Goal: Task Accomplishment & Management: Manage account settings

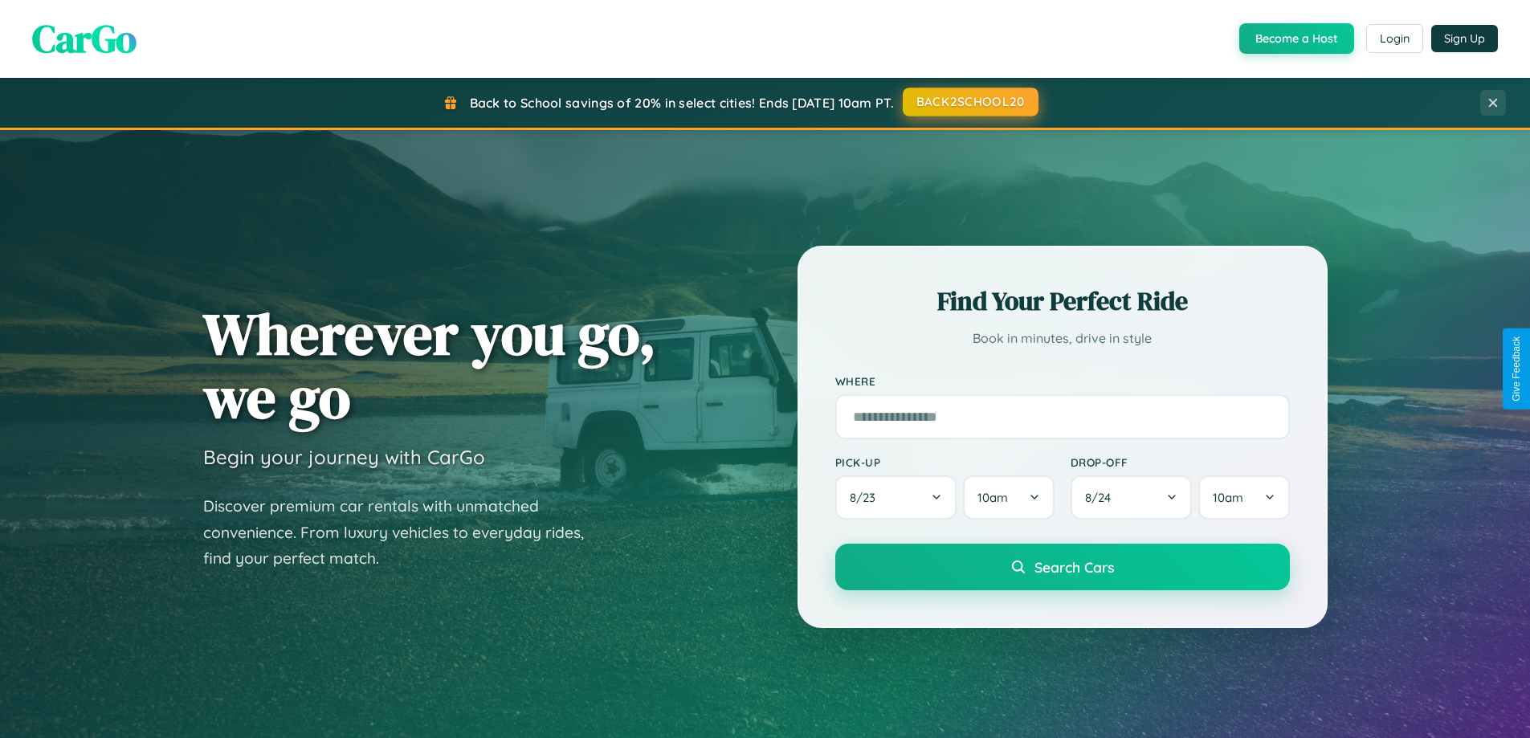
click at [969, 102] on button "BACK2SCHOOL20" at bounding box center [971, 102] width 136 height 29
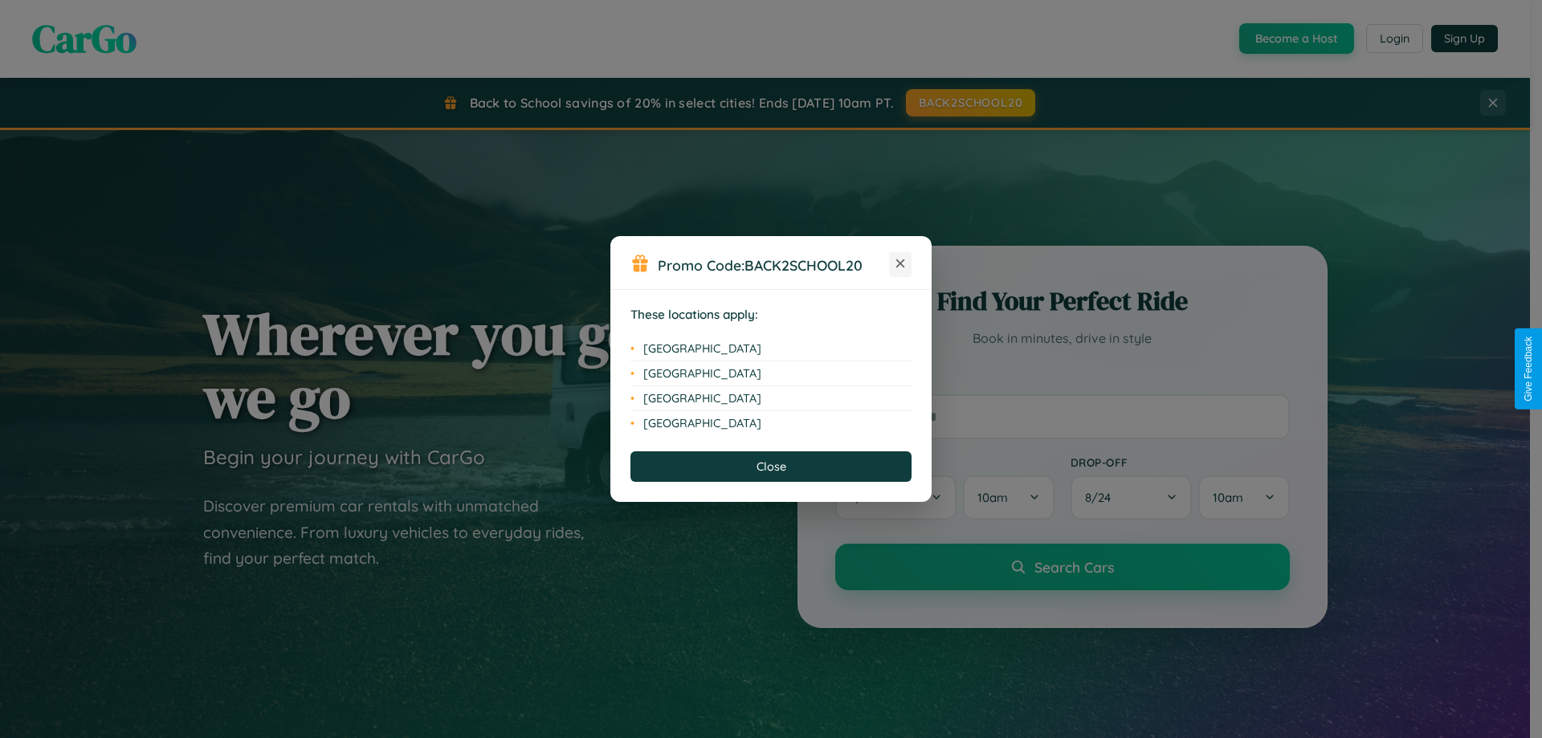
click at [900, 264] on icon at bounding box center [900, 263] width 9 height 9
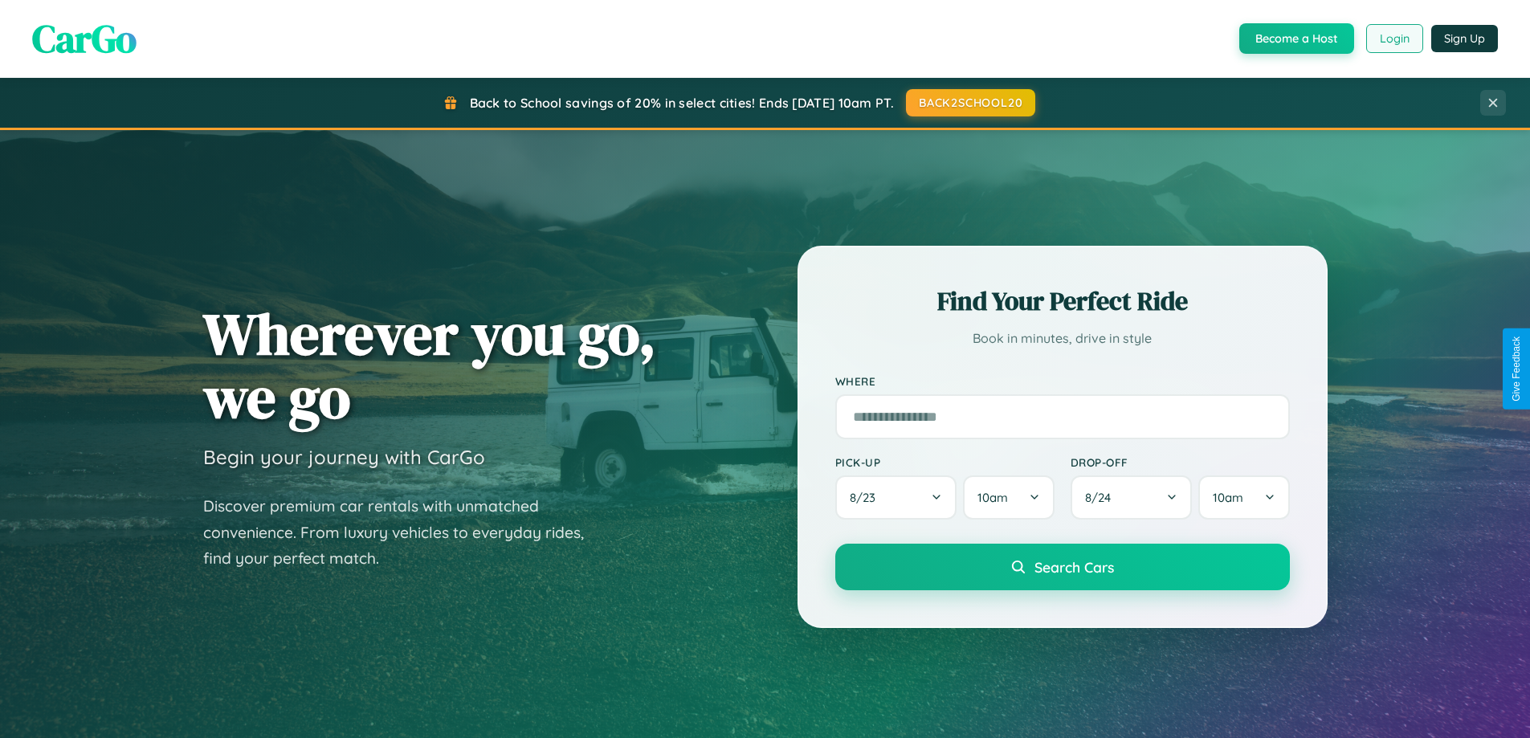
click at [1393, 39] on button "Login" at bounding box center [1394, 38] width 57 height 29
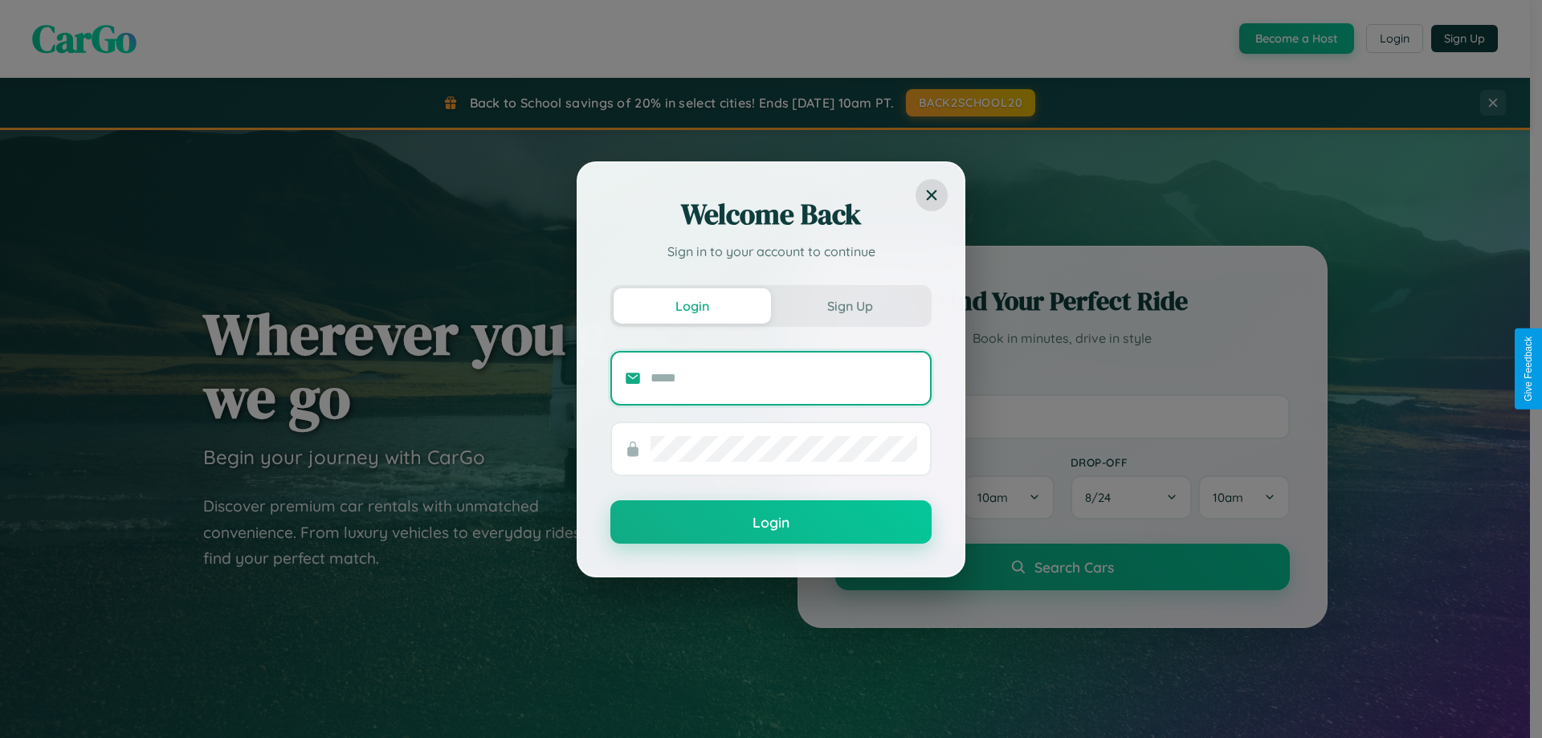
click at [784, 377] on input "text" at bounding box center [783, 378] width 267 height 26
type input "**********"
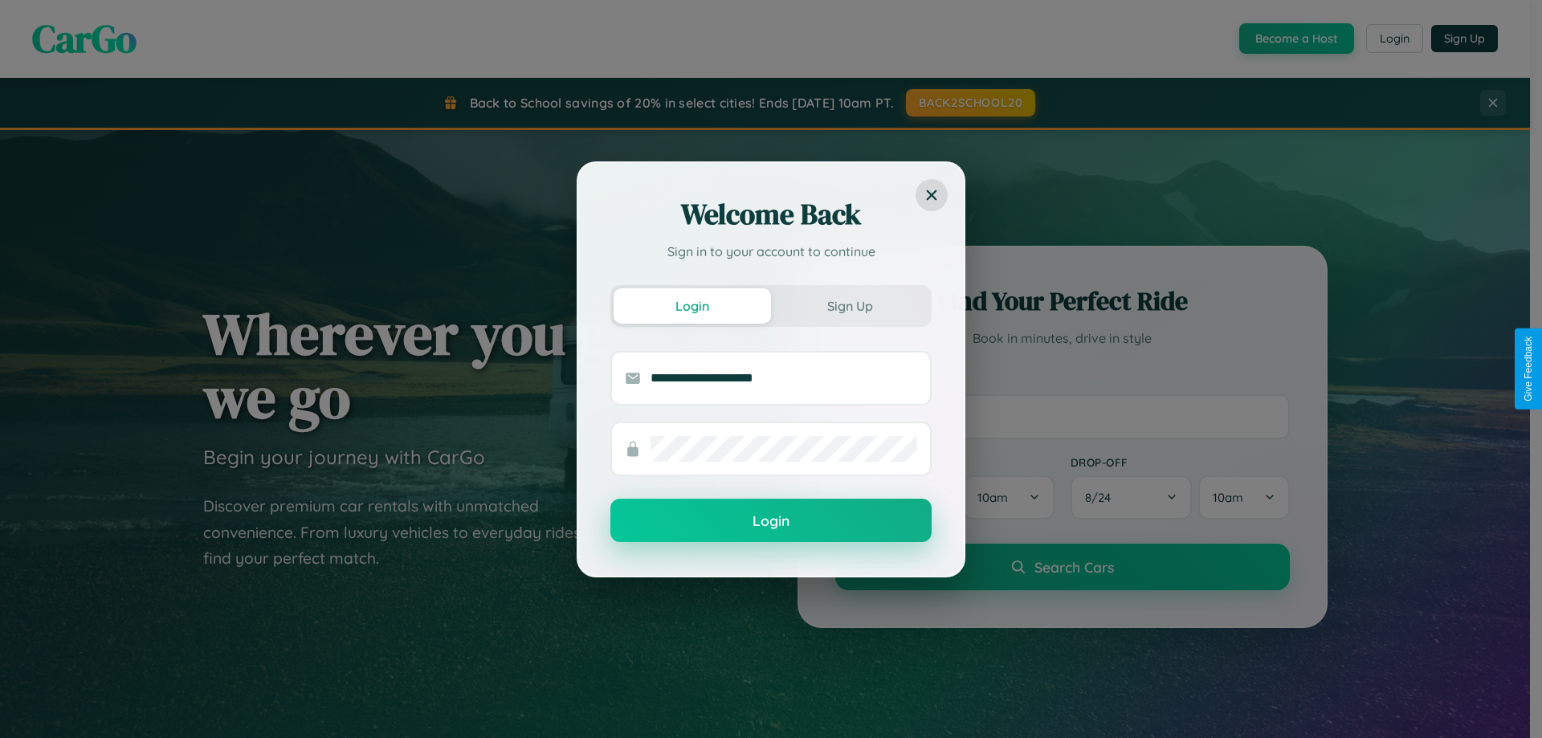
click at [771, 521] on button "Login" at bounding box center [770, 520] width 321 height 43
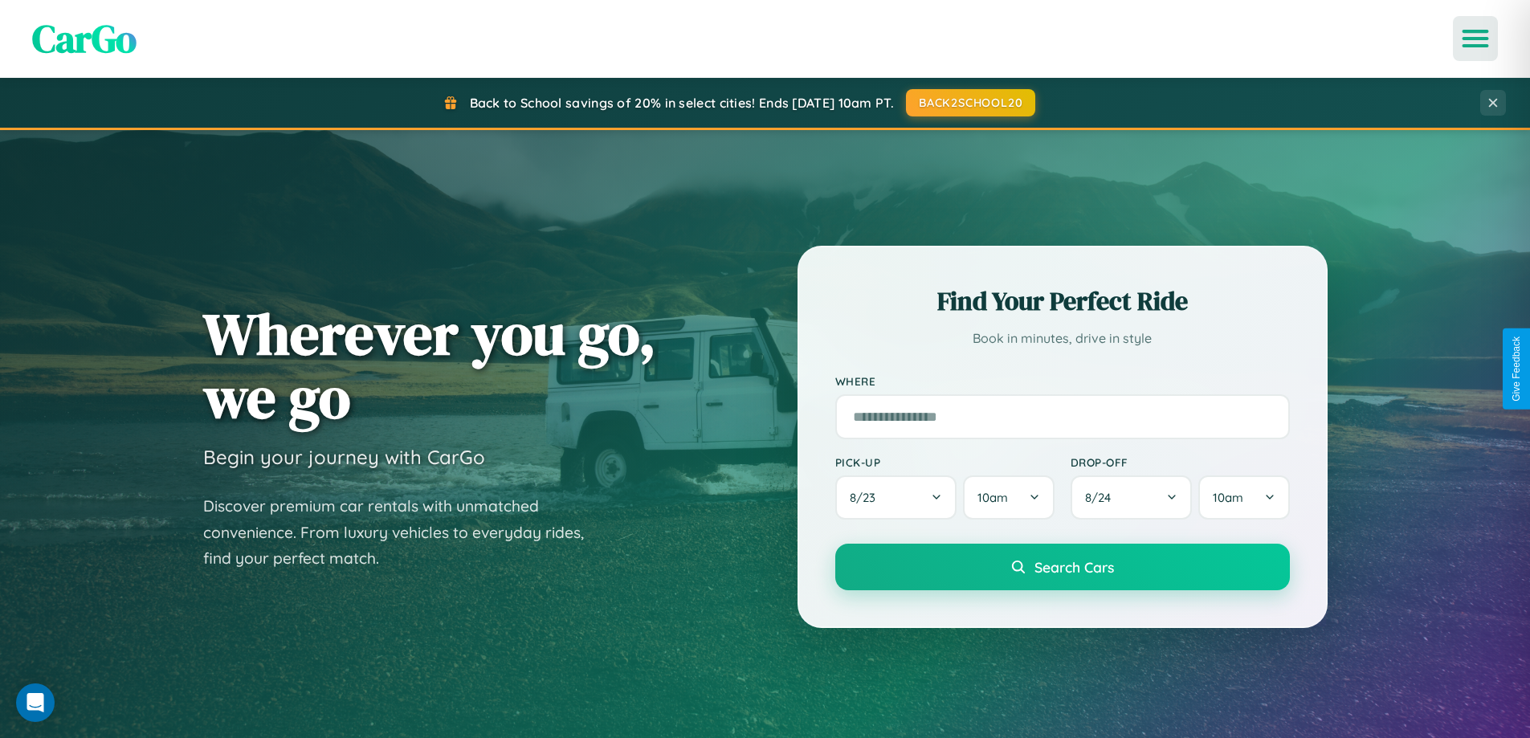
click at [1475, 39] on icon "Open menu" at bounding box center [1475, 38] width 23 height 14
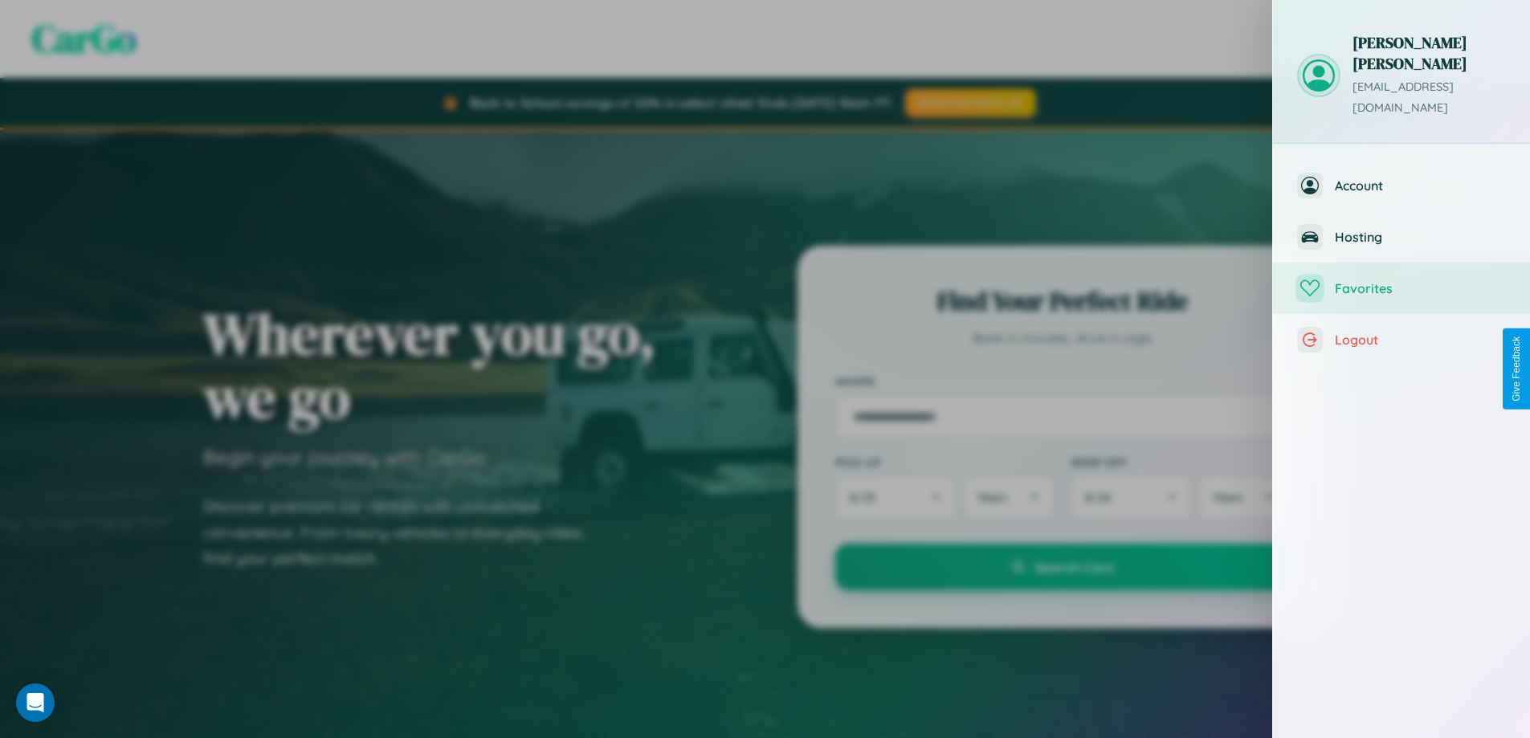
click at [1401, 280] on span "Favorites" at bounding box center [1420, 288] width 171 height 16
